Goal: Task Accomplishment & Management: Use online tool/utility

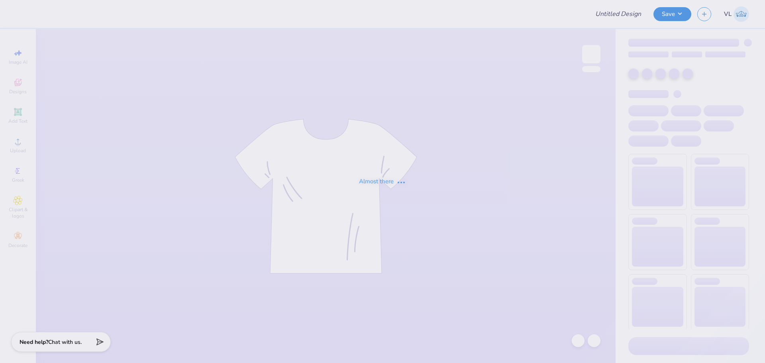
type input "[GEOGRAPHIC_DATA][US_STATE] : [PERSON_NAME]"
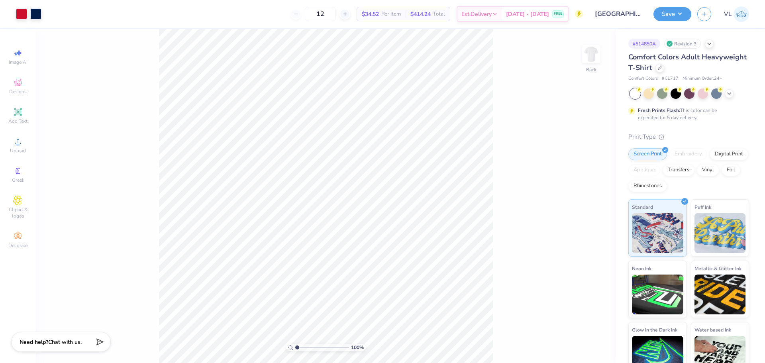
click at [148, 24] on div "Art colors 12 $34.52 Per Item $414.24 Total Est. Delivery Sep 17 - 20 FREE Desi…" at bounding box center [382, 181] width 765 height 363
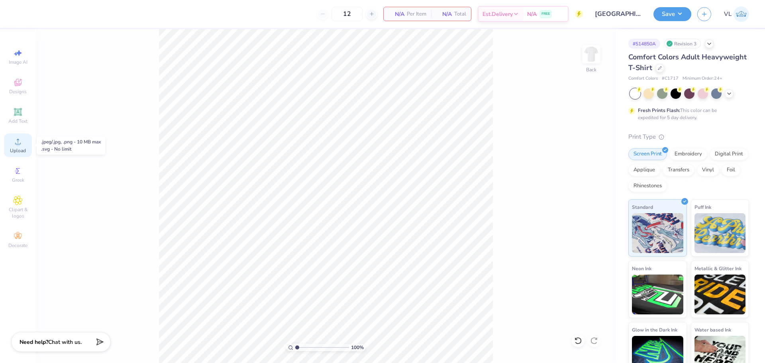
click at [23, 146] on div "Upload" at bounding box center [18, 146] width 28 height 24
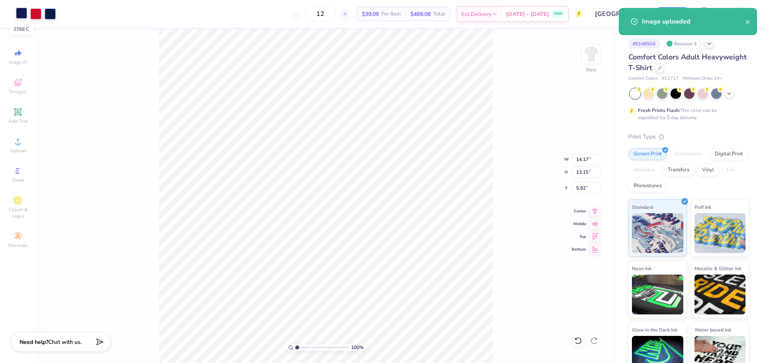
click at [19, 12] on div at bounding box center [21, 13] width 11 height 11
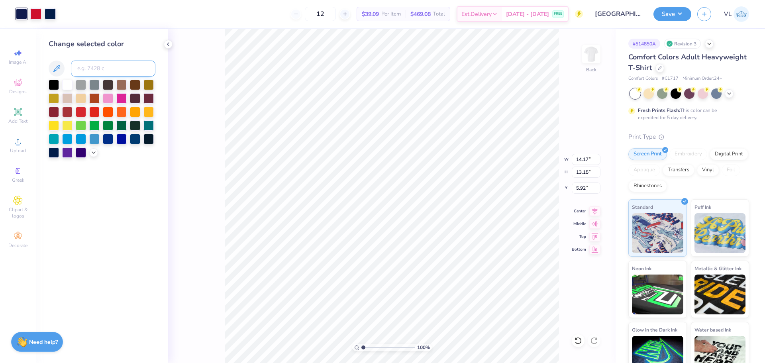
click at [90, 63] on input at bounding box center [113, 69] width 84 height 16
type input "2768"
click at [586, 163] on input "14.17" at bounding box center [586, 159] width 29 height 11
type input "12.50"
type input "11.60"
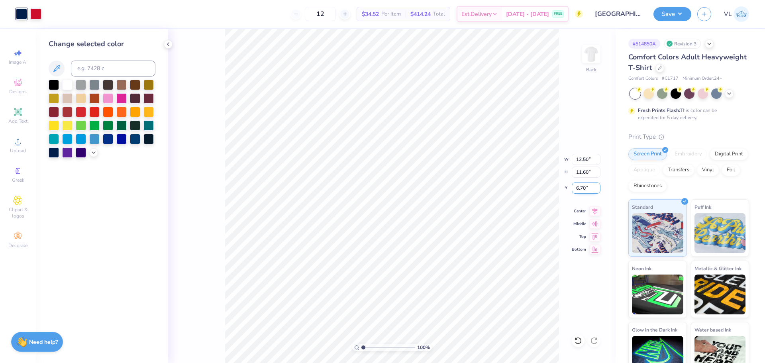
click at [588, 186] on input "6.70" at bounding box center [586, 188] width 29 height 11
type input "3.00"
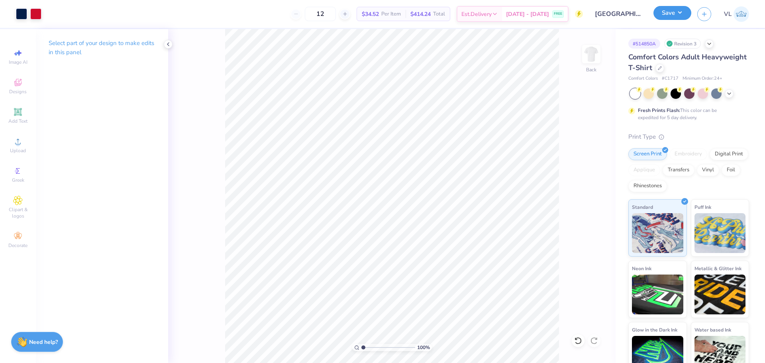
click at [680, 9] on button "Save" at bounding box center [673, 13] width 38 height 14
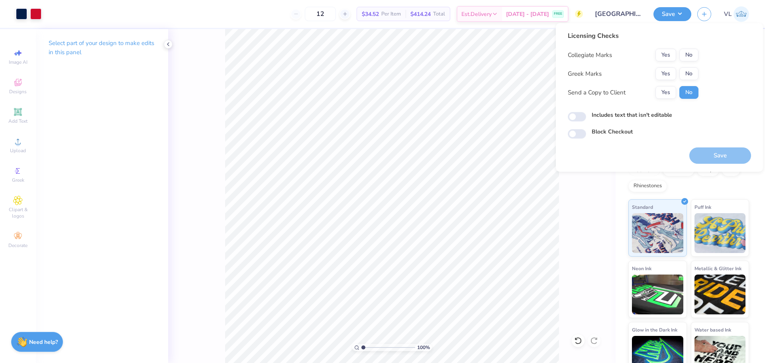
click at [668, 67] on div "Collegiate Marks Yes No Greek Marks Yes No Send a Copy to Client Yes No" at bounding box center [633, 74] width 131 height 50
click at [669, 73] on button "Yes" at bounding box center [666, 73] width 21 height 13
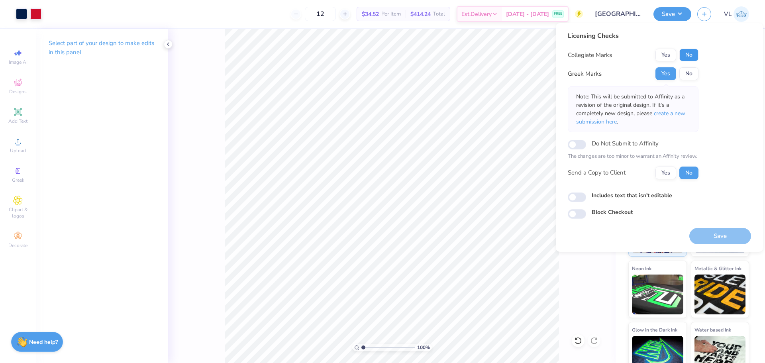
click at [686, 53] on button "No" at bounding box center [689, 55] width 19 height 13
click at [710, 231] on div "Save" at bounding box center [720, 236] width 62 height 16
click at [710, 231] on button "Save" at bounding box center [720, 236] width 62 height 16
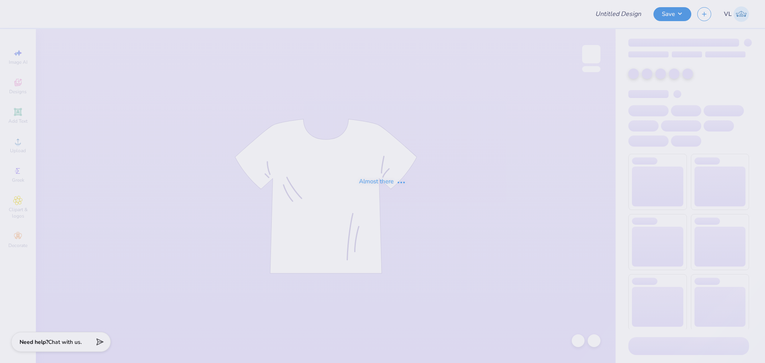
type input "SigEp Fall Rush"
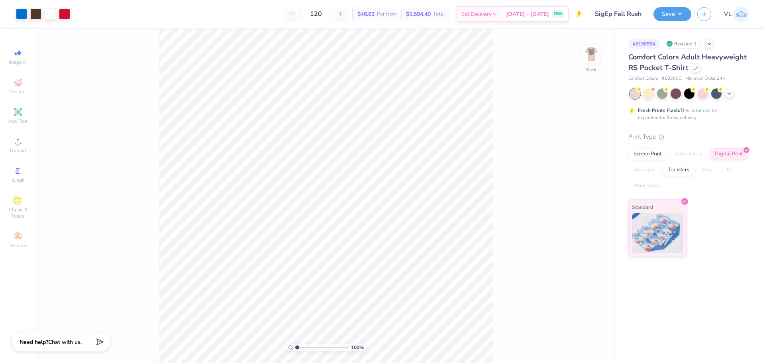
drag, startPoint x: 294, startPoint y: 349, endPoint x: 315, endPoint y: 347, distance: 21.2
click at [315, 347] on div "100 %" at bounding box center [326, 347] width 80 height 7
click at [328, 345] on input "range" at bounding box center [322, 347] width 54 height 7
click at [313, 348] on input "range" at bounding box center [322, 347] width 54 height 7
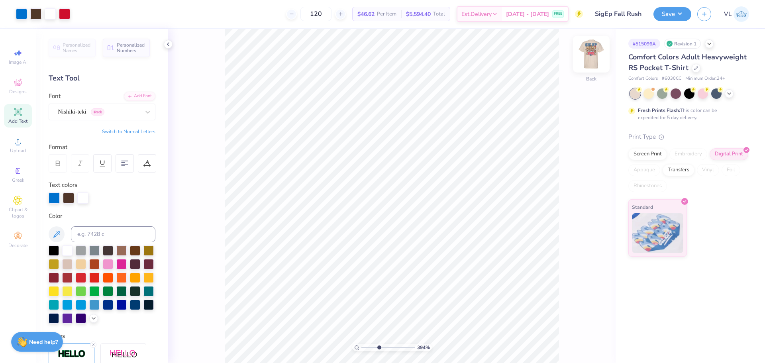
click at [593, 59] on img at bounding box center [592, 54] width 32 height 32
type input "3.27"
click at [375, 349] on input "range" at bounding box center [388, 347] width 54 height 7
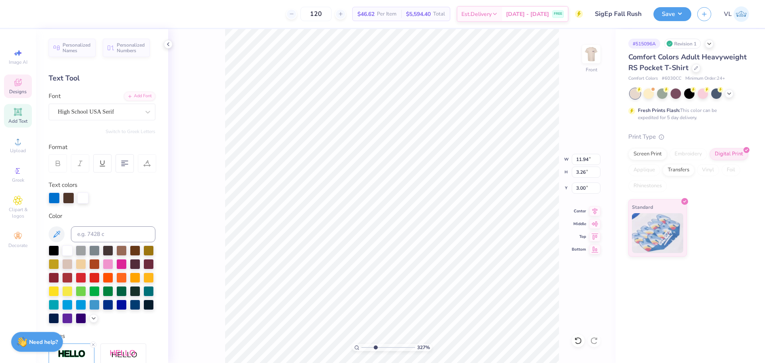
scroll to position [7, 1]
type textarea "SigEp"
type input "3.16"
type input "2.23"
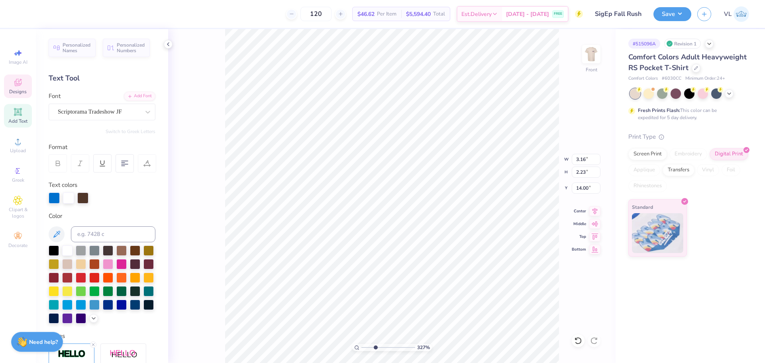
type input "14.00"
type input "6.27"
type input "2.49"
type input "12.15"
drag, startPoint x: 376, startPoint y: 347, endPoint x: 369, endPoint y: 348, distance: 7.6
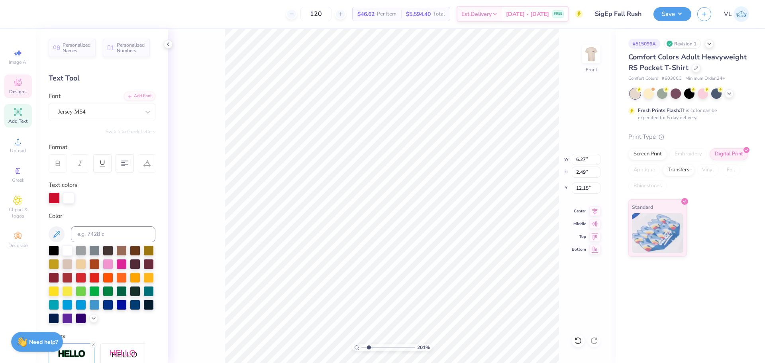
type input "2.01"
click at [369, 348] on input "range" at bounding box center [388, 347] width 54 height 7
type input "11.94"
type input "3.26"
type input "3.00"
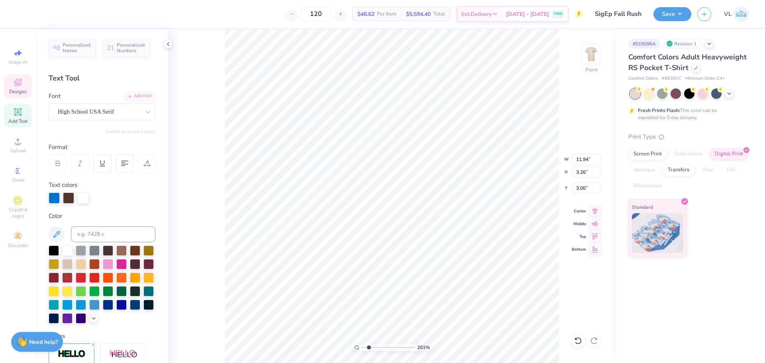
type input "3.16"
type input "2.23"
type input "14.00"
click at [416, 229] on li "Download vector" at bounding box center [410, 229] width 63 height 16
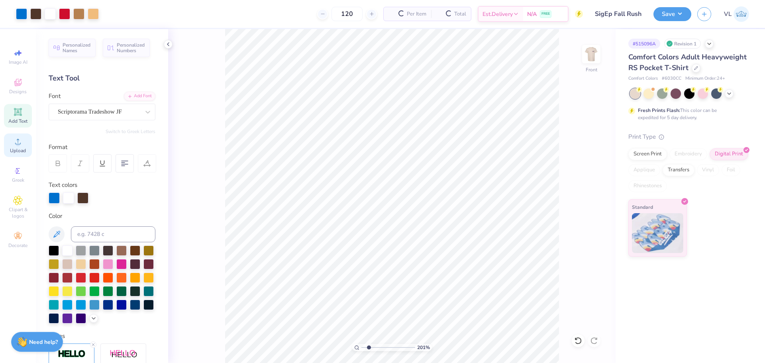
click at [18, 153] on span "Upload" at bounding box center [18, 150] width 16 height 6
click at [13, 153] on span "Upload" at bounding box center [18, 150] width 16 height 6
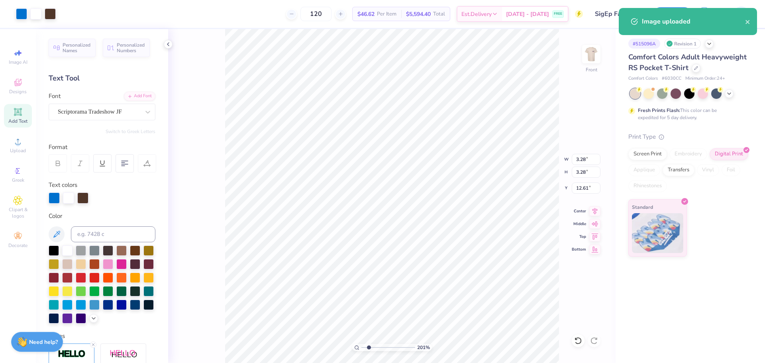
type input "15.40"
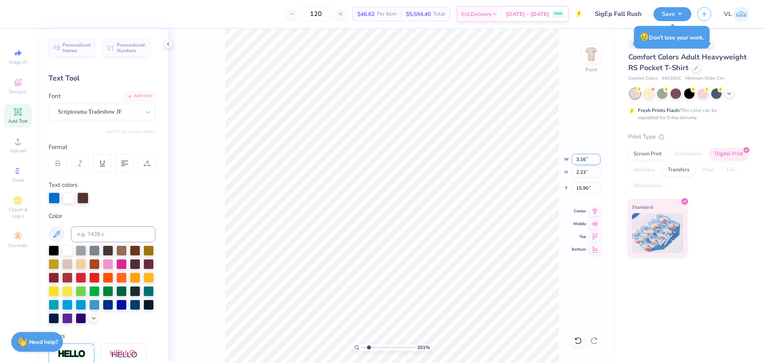
click at [582, 157] on input "3.16" at bounding box center [586, 159] width 29 height 11
click at [585, 187] on input "15.90" at bounding box center [586, 188] width 29 height 11
type input "14.00"
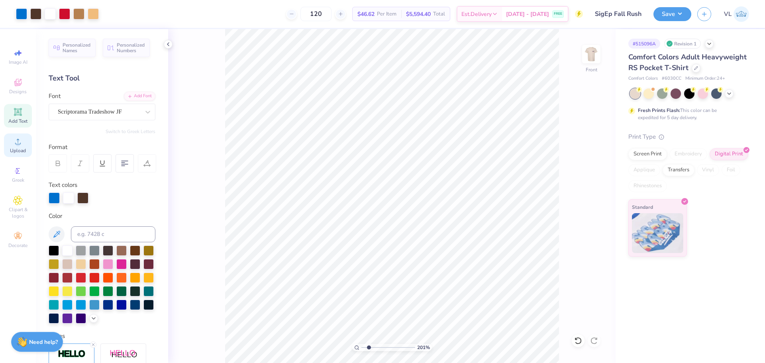
click at [25, 140] on div "Upload" at bounding box center [18, 146] width 28 height 24
type input "14.00"
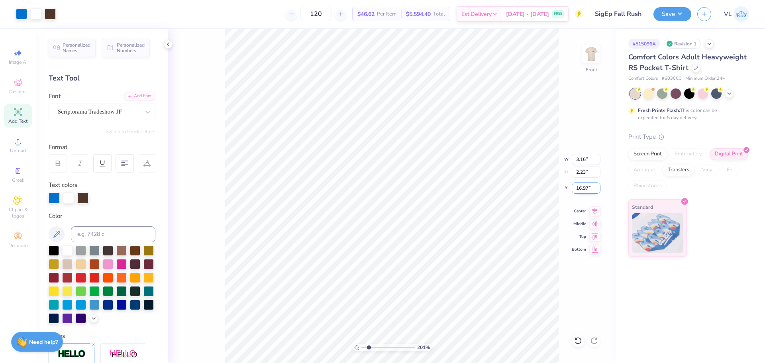
click at [589, 192] on input "16.97" at bounding box center [586, 188] width 29 height 11
type input "14.00"
click at [598, 213] on icon at bounding box center [594, 210] width 11 height 10
click at [402, 348] on input "range" at bounding box center [388, 347] width 54 height 7
drag, startPoint x: 396, startPoint y: 349, endPoint x: 386, endPoint y: 348, distance: 10.0
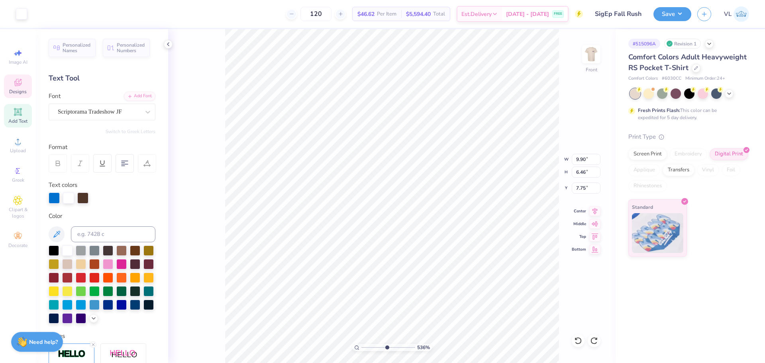
type input "5.28"
click at [386, 348] on input "range" at bounding box center [388, 347] width 54 height 7
type input "9.70"
type input "6.22"
type input "7.80"
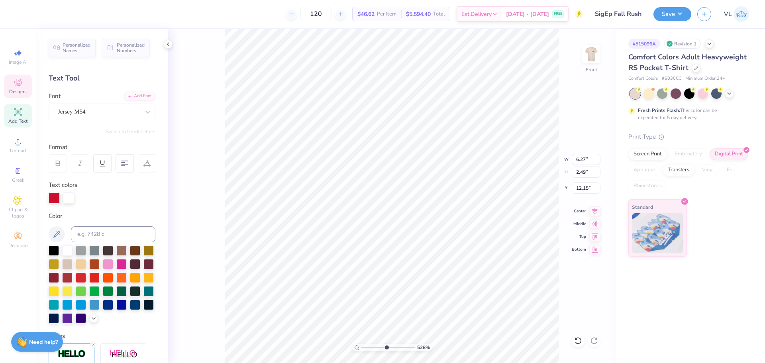
scroll to position [7, 2]
drag, startPoint x: 386, startPoint y: 348, endPoint x: 373, endPoint y: 346, distance: 13.6
type input "2.75"
click at [373, 346] on input "range" at bounding box center [388, 347] width 54 height 7
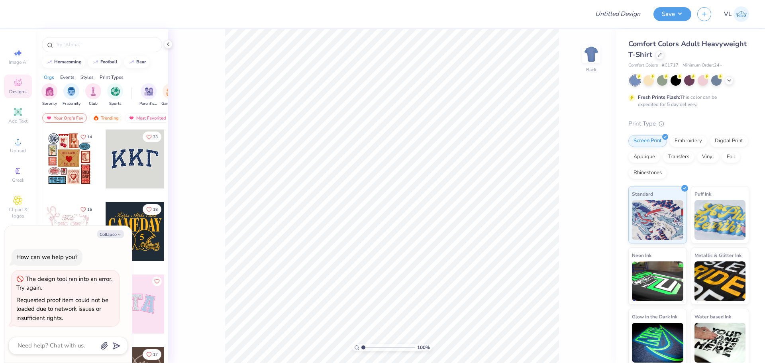
type textarea "x"
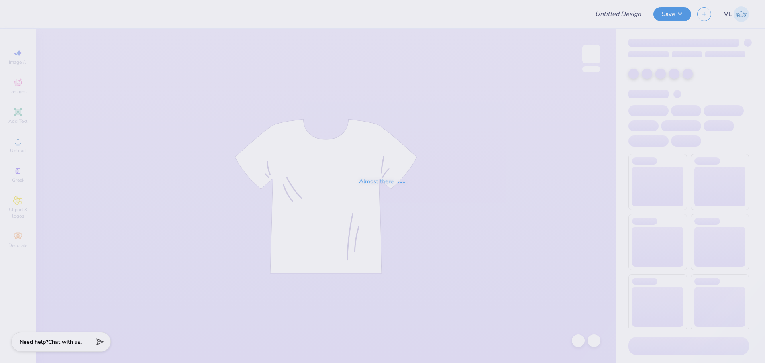
type input "SigEp Fall Rush"
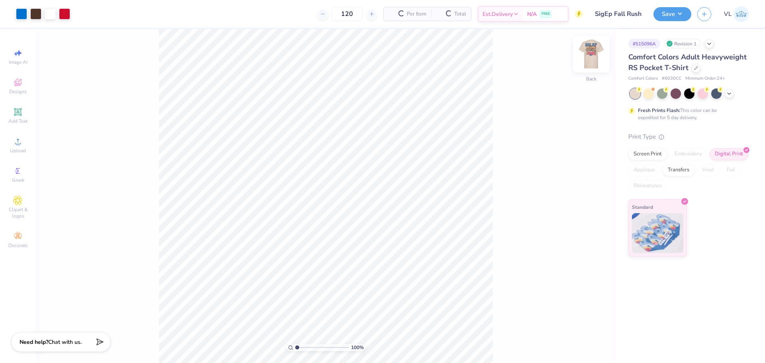
click at [590, 49] on img at bounding box center [592, 54] width 32 height 32
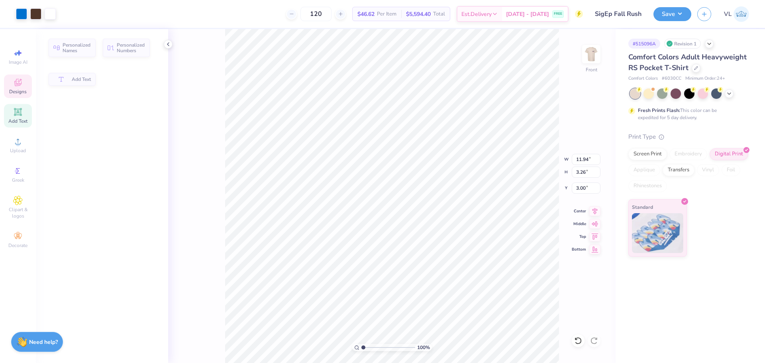
type input "11.94"
type input "3.26"
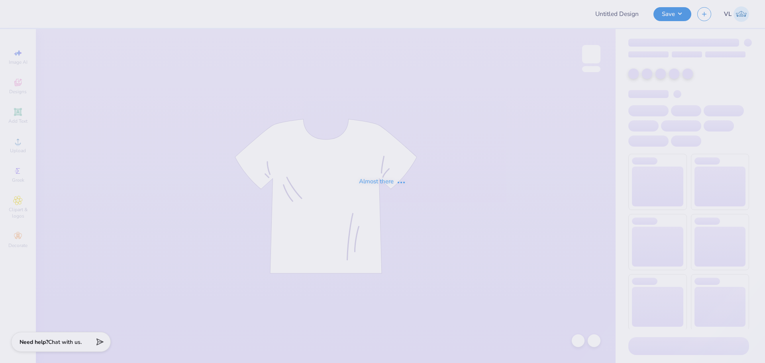
type input "SigEp Fall Rush"
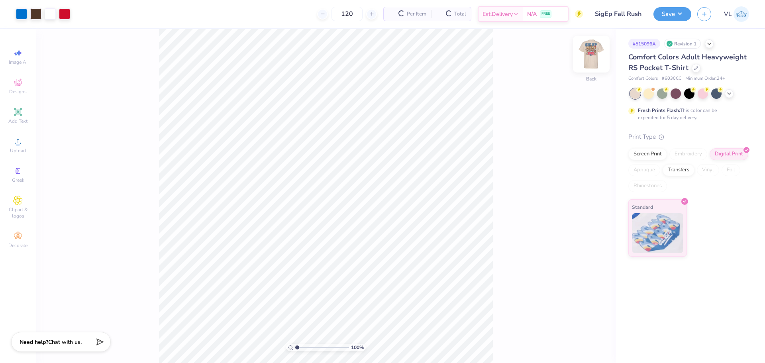
click at [592, 56] on img at bounding box center [592, 54] width 32 height 32
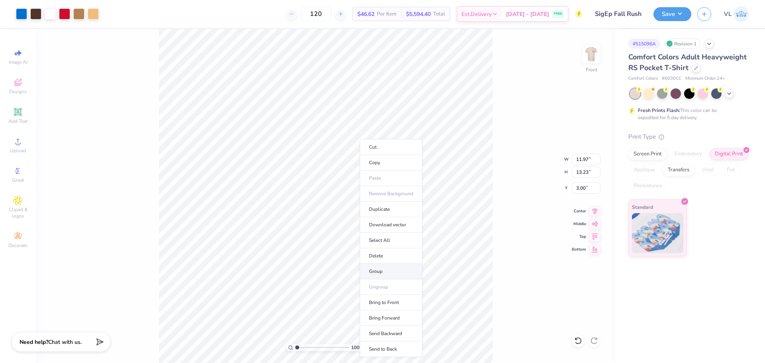
click at [387, 267] on li "Group" at bounding box center [391, 272] width 63 height 16
type input "11.33"
type input "9.74"
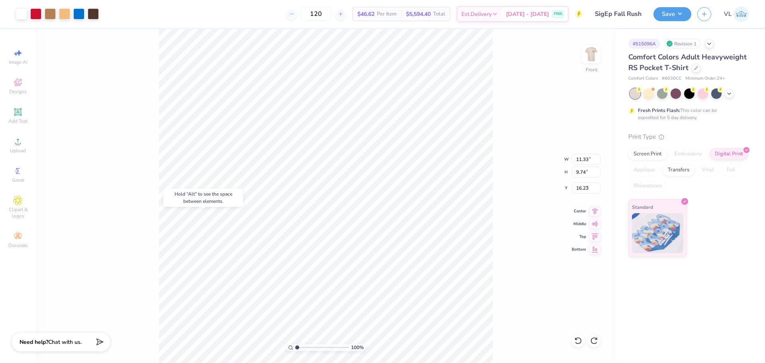
type input "5.23"
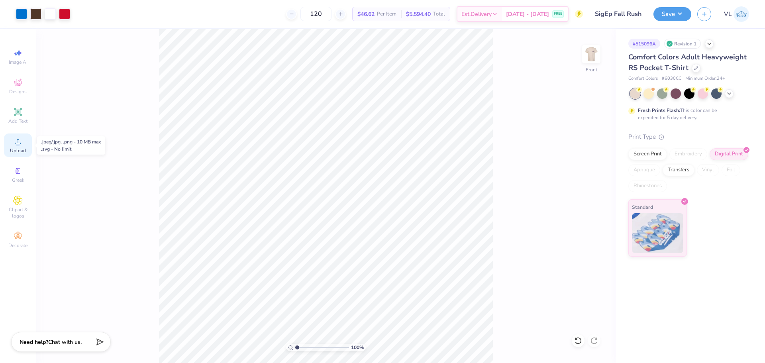
click at [14, 145] on icon at bounding box center [18, 142] width 10 height 10
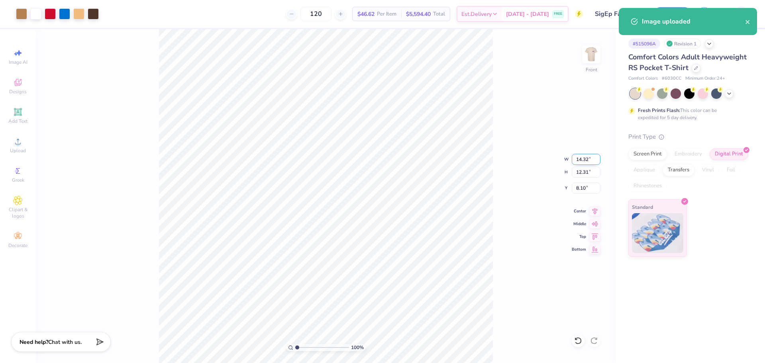
click at [584, 160] on input "14.32" at bounding box center [586, 159] width 29 height 11
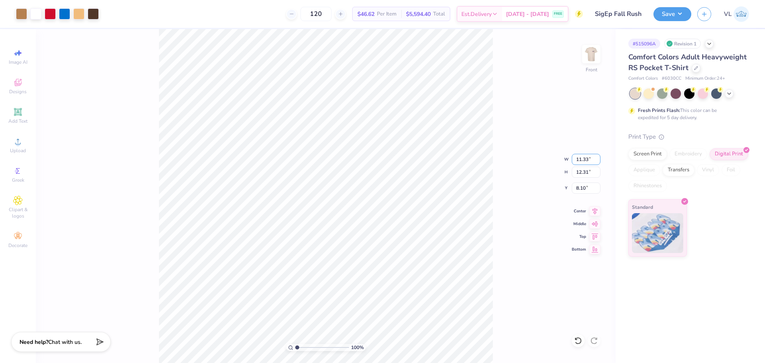
type input "11.33"
type input "9.74"
click at [587, 185] on input "9.38" at bounding box center [586, 188] width 29 height 11
type input "5.23"
click at [595, 210] on icon at bounding box center [595, 209] width 5 height 7
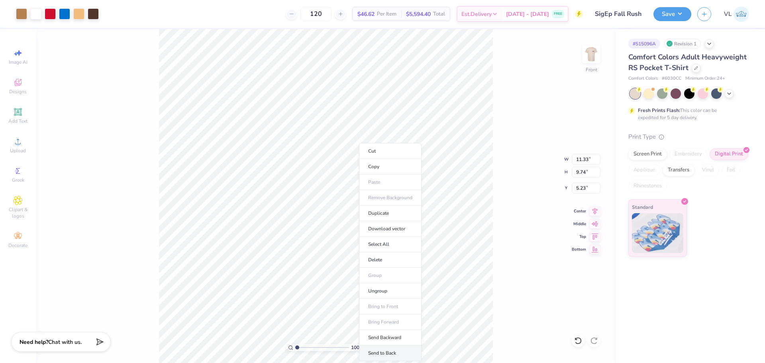
click at [391, 350] on li "Send to Back" at bounding box center [390, 354] width 63 height 16
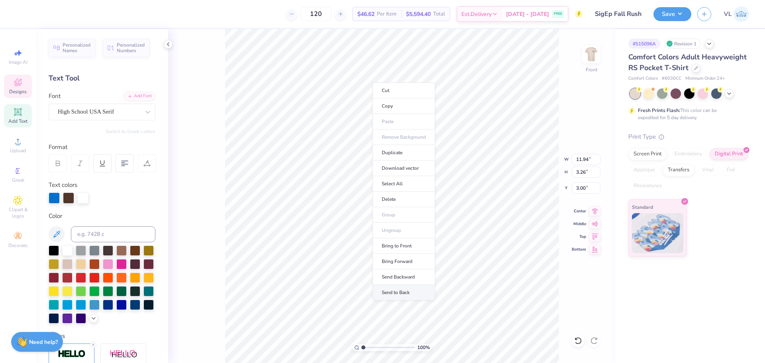
click at [415, 290] on li "Send to Back" at bounding box center [404, 293] width 63 height 16
type textarea "SigEp"
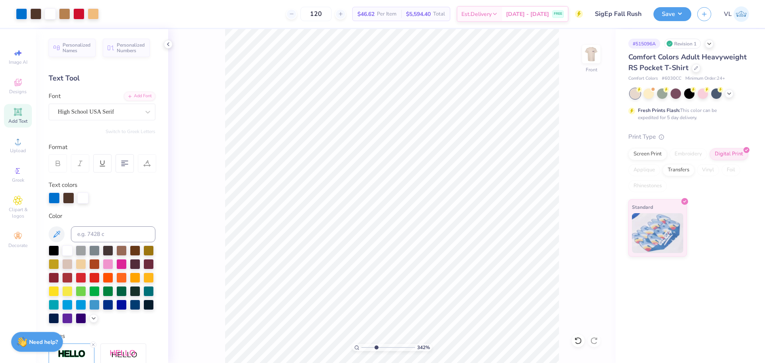
drag, startPoint x: 363, startPoint y: 348, endPoint x: 376, endPoint y: 349, distance: 12.8
type input "3.42"
click at [376, 349] on input "range" at bounding box center [388, 347] width 54 height 7
click at [22, 144] on icon at bounding box center [18, 142] width 10 height 10
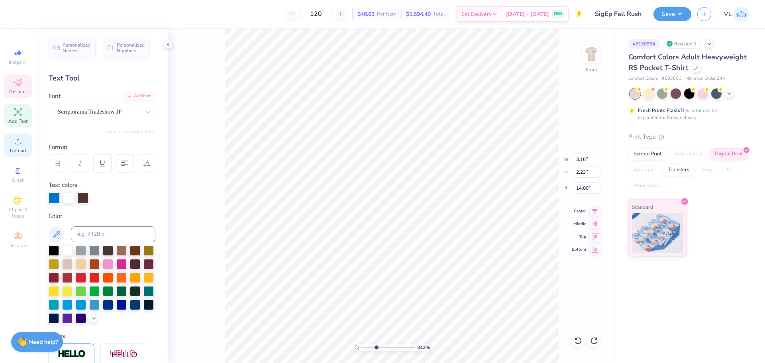
click at [17, 147] on div "Upload" at bounding box center [18, 146] width 28 height 24
type input "14.00"
click at [430, 351] on li "Send to Back" at bounding box center [441, 354] width 63 height 16
click at [460, 310] on li "Bring to Front" at bounding box center [459, 307] width 63 height 16
type input "1.37"
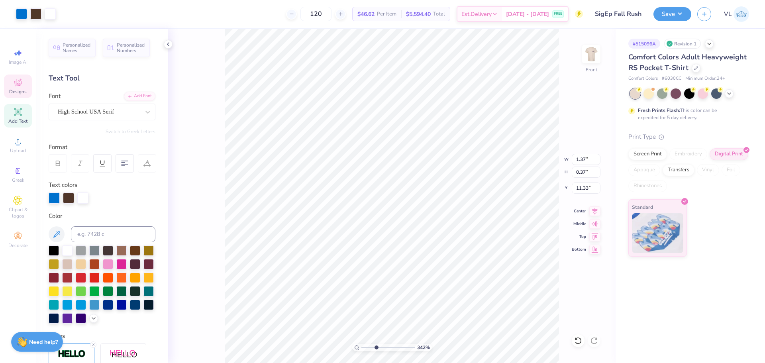
type input "0.37"
type input "11.33"
type textarea "SigEp"
drag, startPoint x: 385, startPoint y: 346, endPoint x: 392, endPoint y: 344, distance: 7.0
click at [392, 344] on input "range" at bounding box center [388, 347] width 54 height 7
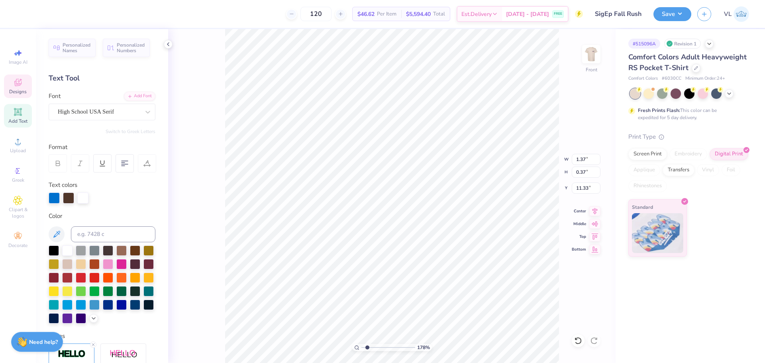
drag, startPoint x: 393, startPoint y: 349, endPoint x: 367, endPoint y: 348, distance: 25.1
type input "1.78"
click at [367, 348] on input "range" at bounding box center [388, 347] width 54 height 7
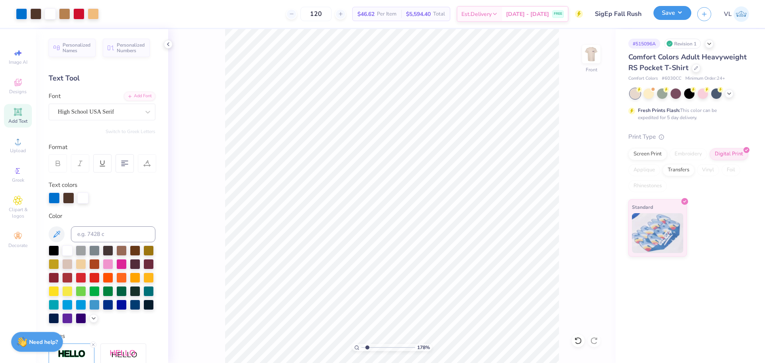
click at [685, 12] on button "Save" at bounding box center [673, 13] width 38 height 14
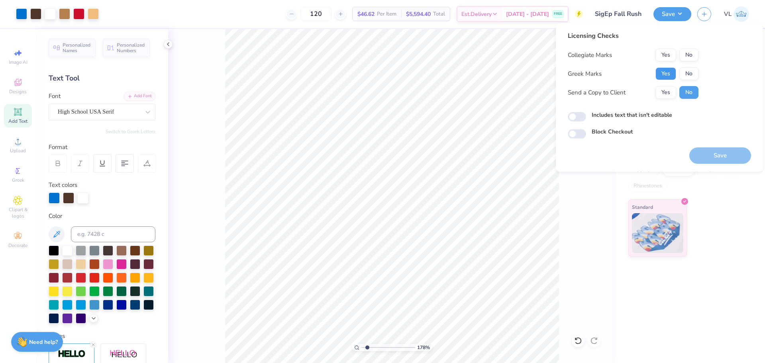
click at [671, 72] on button "Yes" at bounding box center [666, 73] width 21 height 13
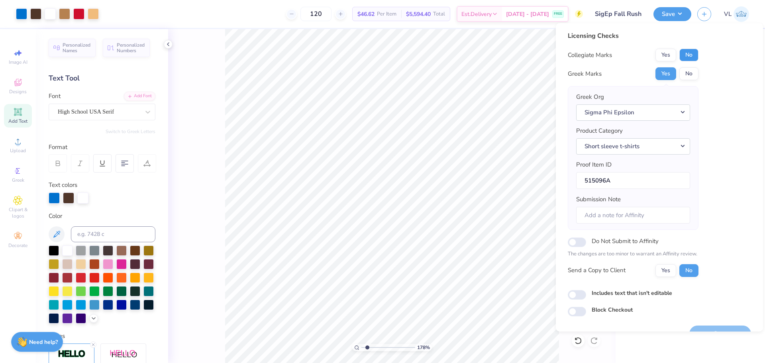
click at [695, 56] on button "No" at bounding box center [689, 55] width 19 height 13
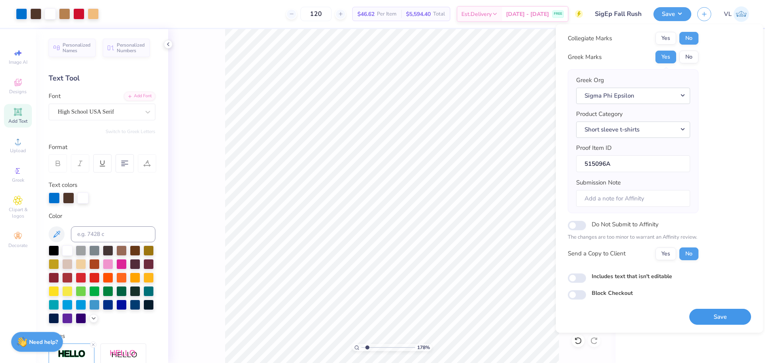
click at [723, 312] on button "Save" at bounding box center [720, 317] width 62 height 16
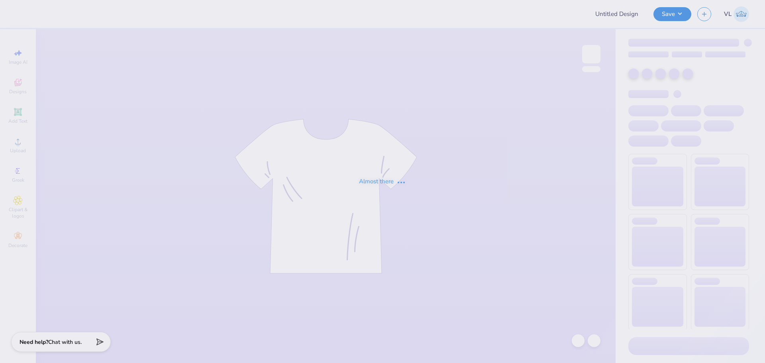
type input "fdoc"
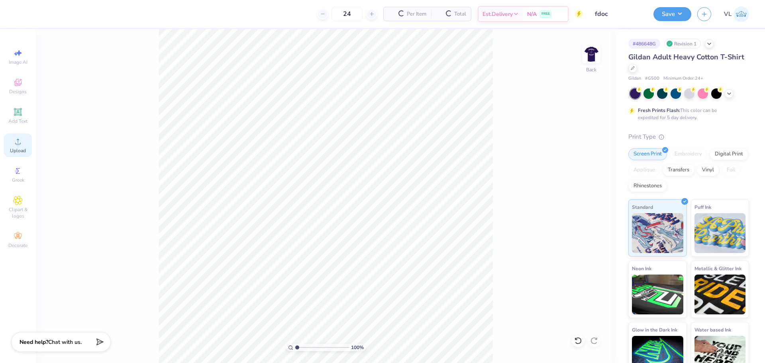
click at [15, 145] on icon at bounding box center [18, 142] width 10 height 10
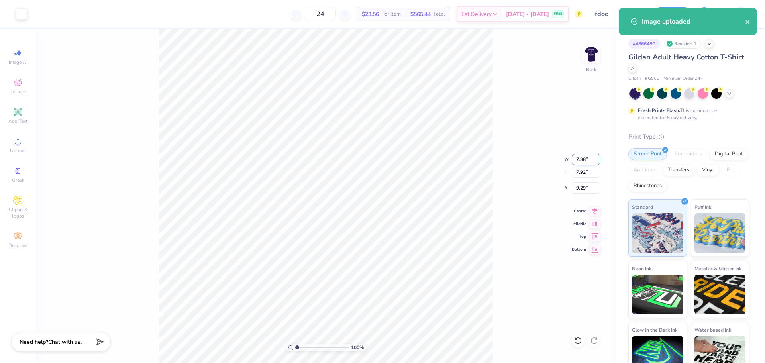
click at [578, 162] on input "7.88" at bounding box center [586, 159] width 29 height 11
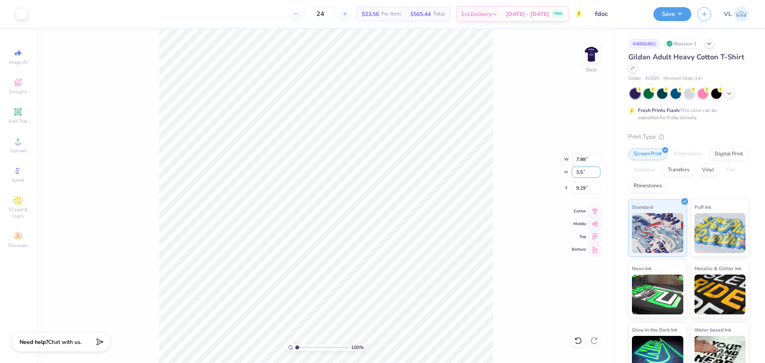
type input "3.5"
type input "3.48"
type input "3.50"
type input "3.00"
click at [595, 53] on img at bounding box center [592, 54] width 32 height 32
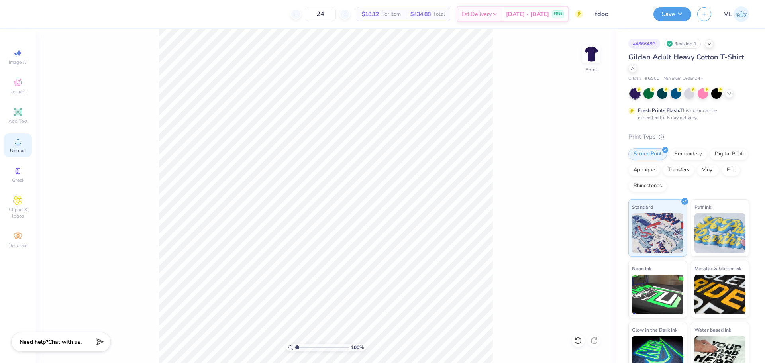
click at [25, 141] on div "Upload" at bounding box center [18, 146] width 28 height 24
click at [22, 140] on icon at bounding box center [18, 142] width 10 height 10
click at [580, 162] on input "14.65" at bounding box center [586, 159] width 29 height 11
type input "12.50"
type input "13.64"
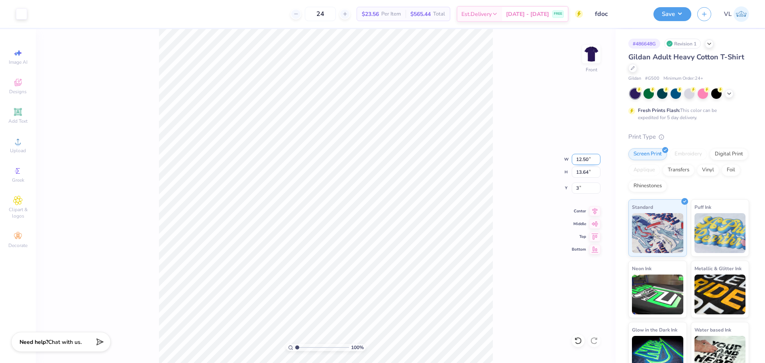
type input "3.00"
click at [671, 11] on button "Save" at bounding box center [673, 13] width 38 height 14
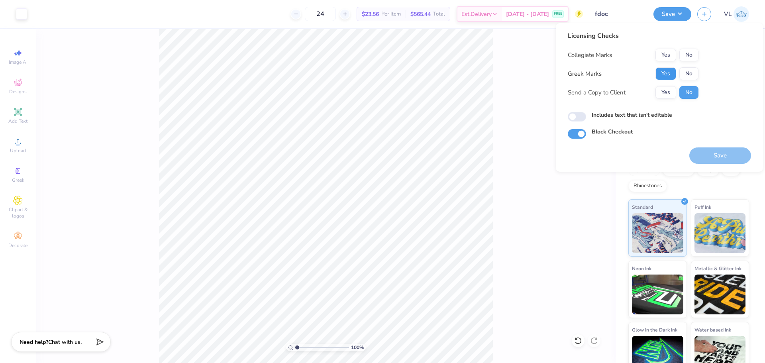
click at [668, 78] on button "Yes" at bounding box center [666, 73] width 21 height 13
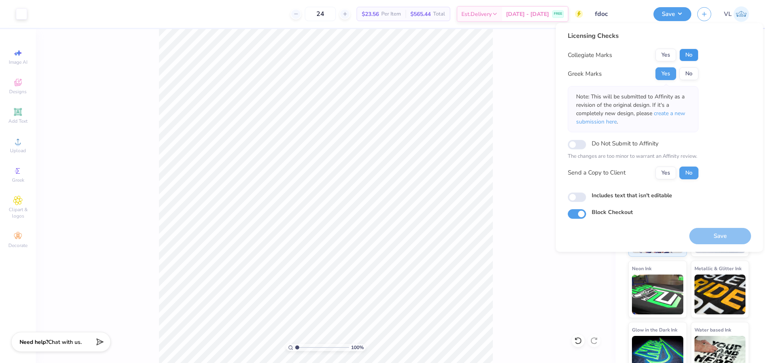
click at [687, 52] on button "No" at bounding box center [689, 55] width 19 height 13
click at [723, 234] on button "Save" at bounding box center [720, 236] width 62 height 16
